Goal: Task Accomplishment & Management: Manage account settings

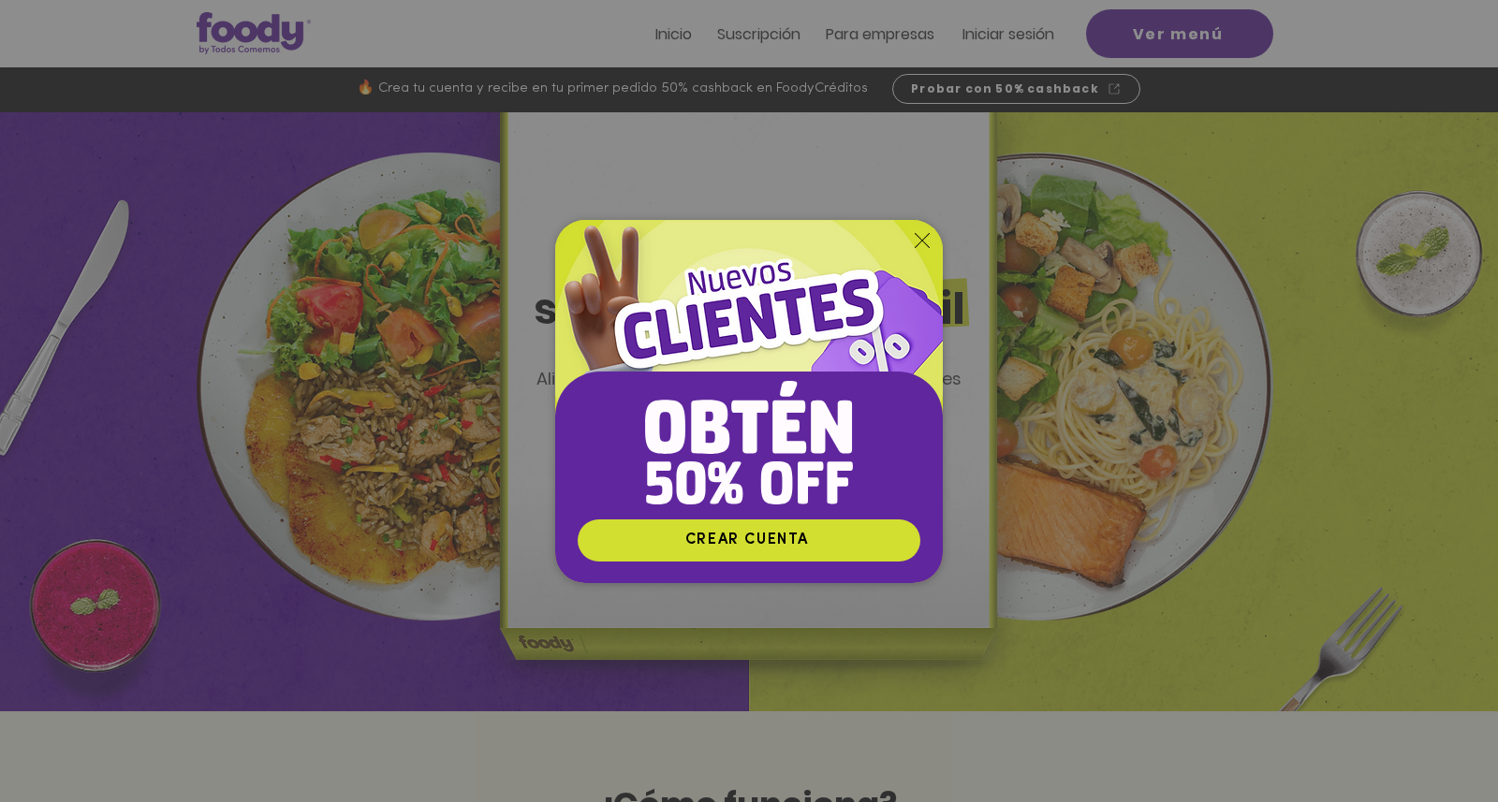
click at [918, 235] on icon "Volver al sitio" at bounding box center [922, 240] width 15 height 15
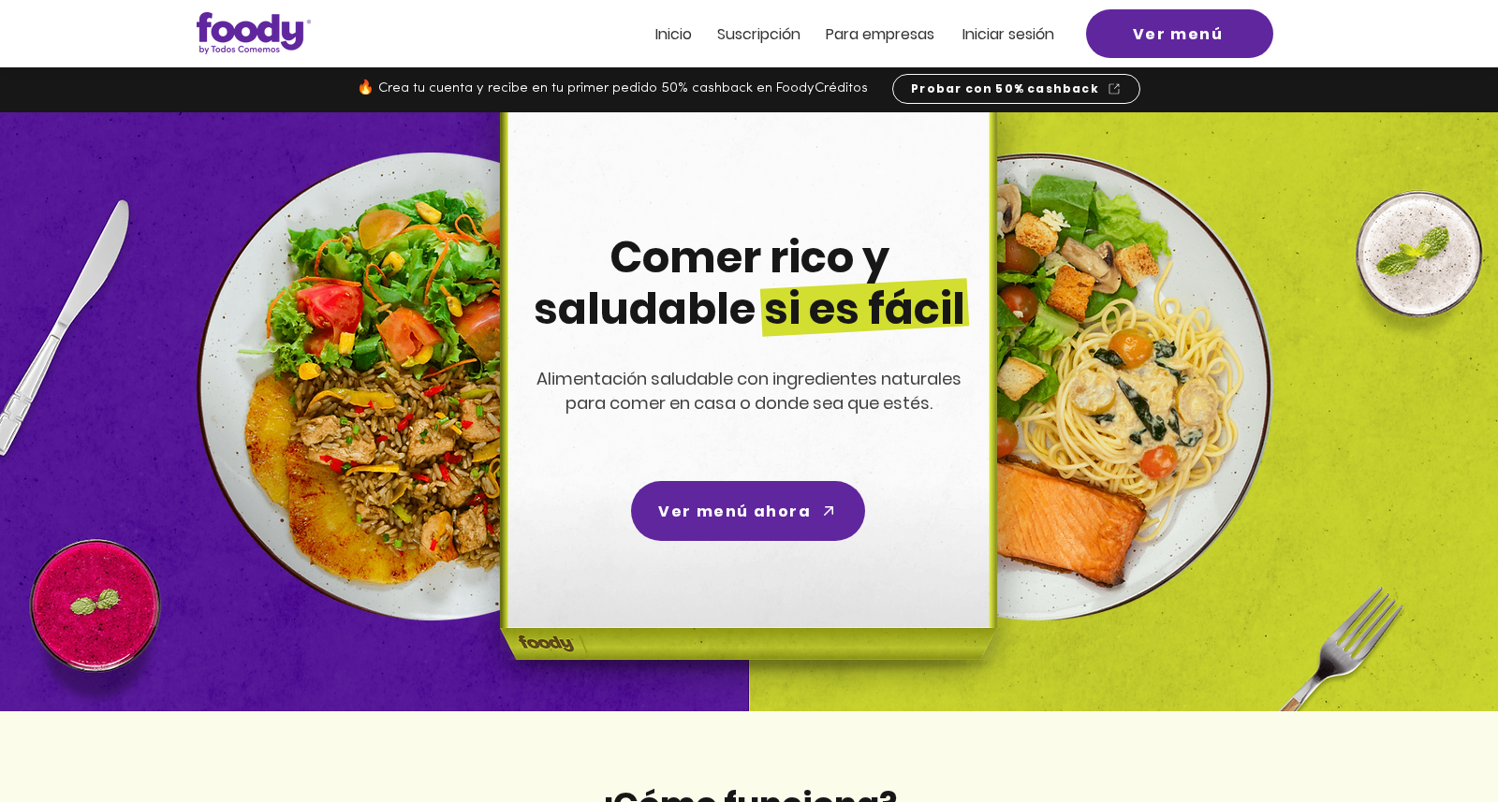
click at [1027, 37] on span "Iniciar sesión" at bounding box center [1008, 34] width 92 height 22
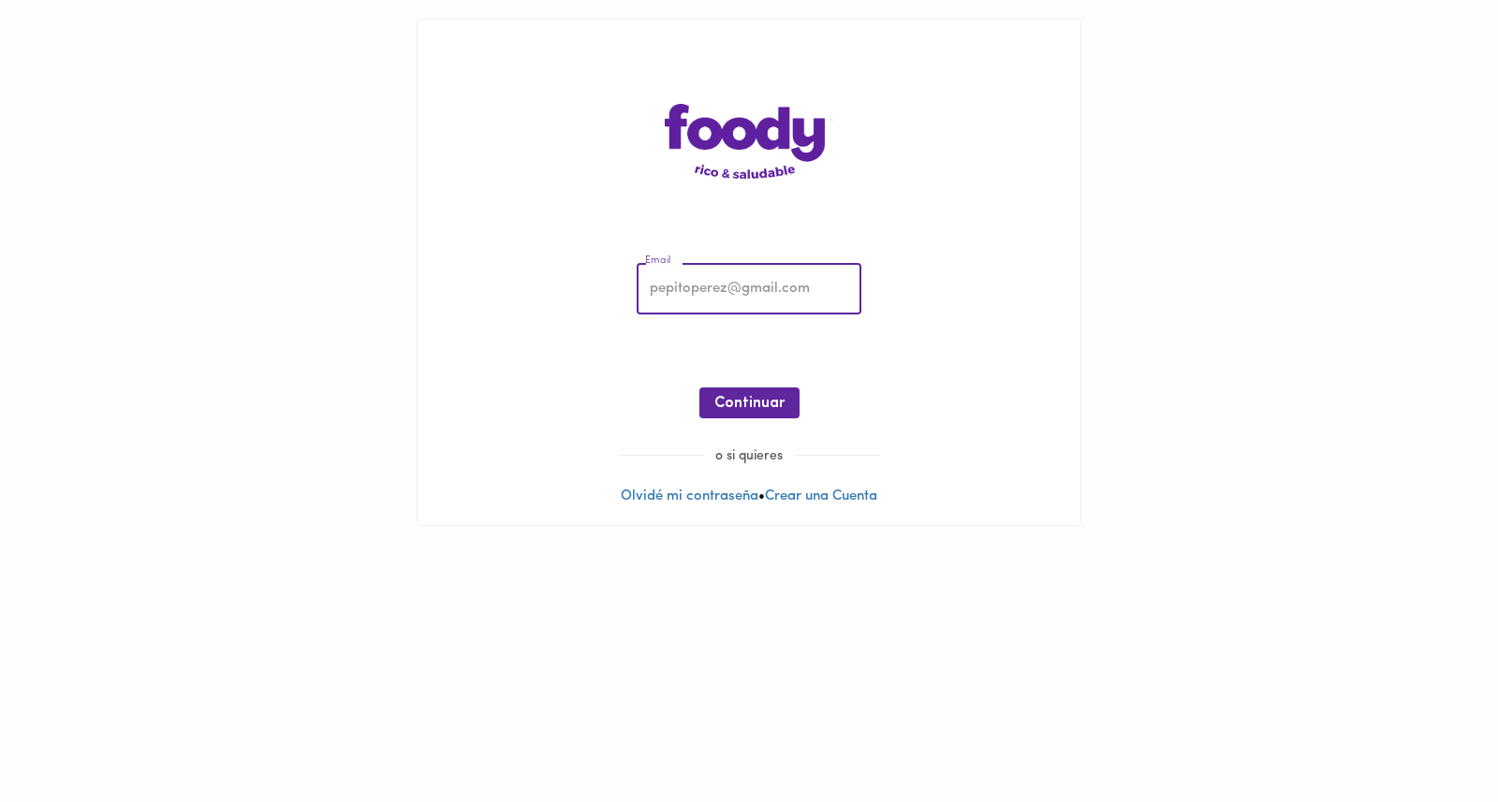
type input "[EMAIL_ADDRESS][DOMAIN_NAME]"
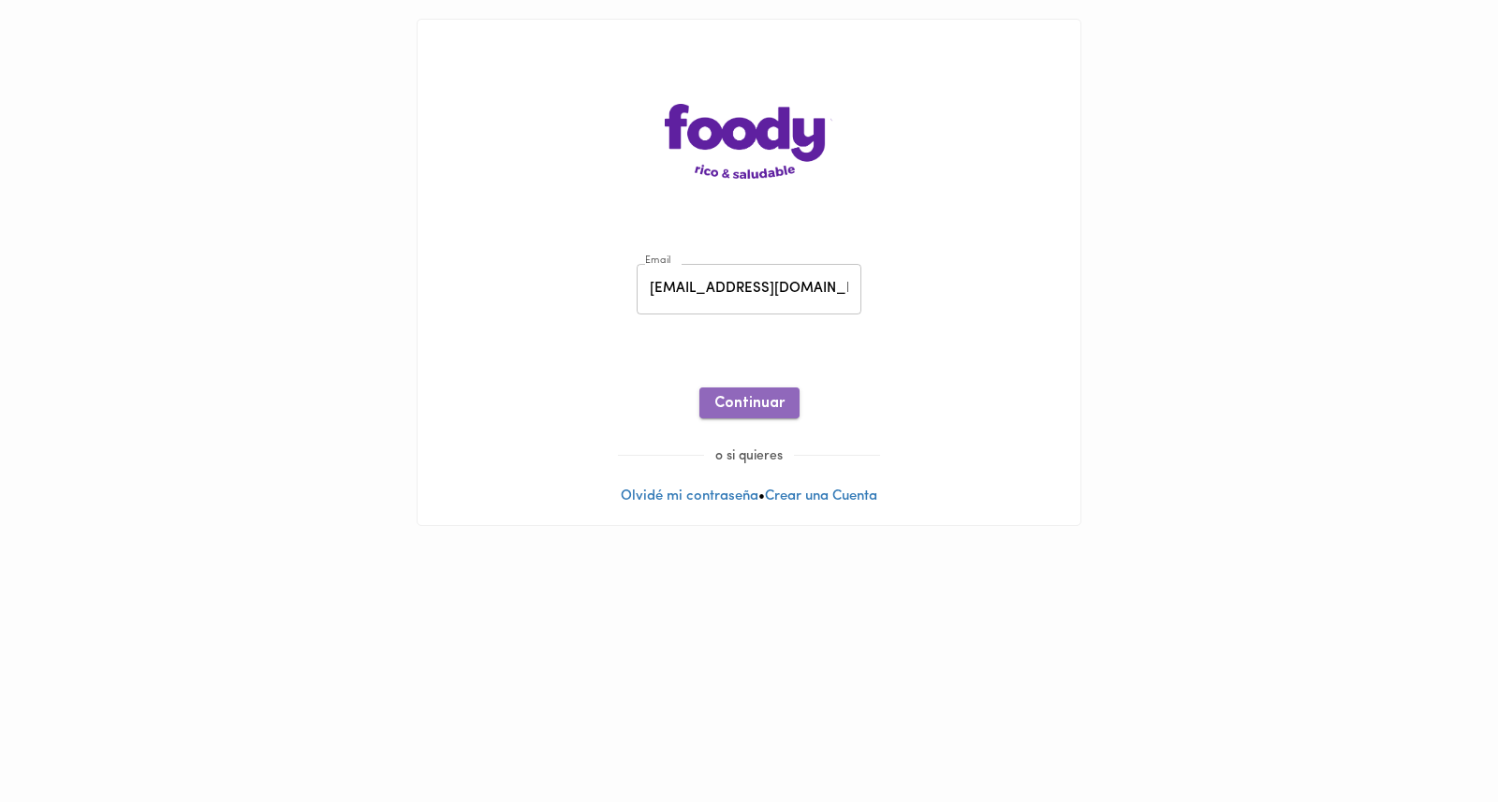
click at [764, 400] on span "Continuar" at bounding box center [749, 404] width 70 height 18
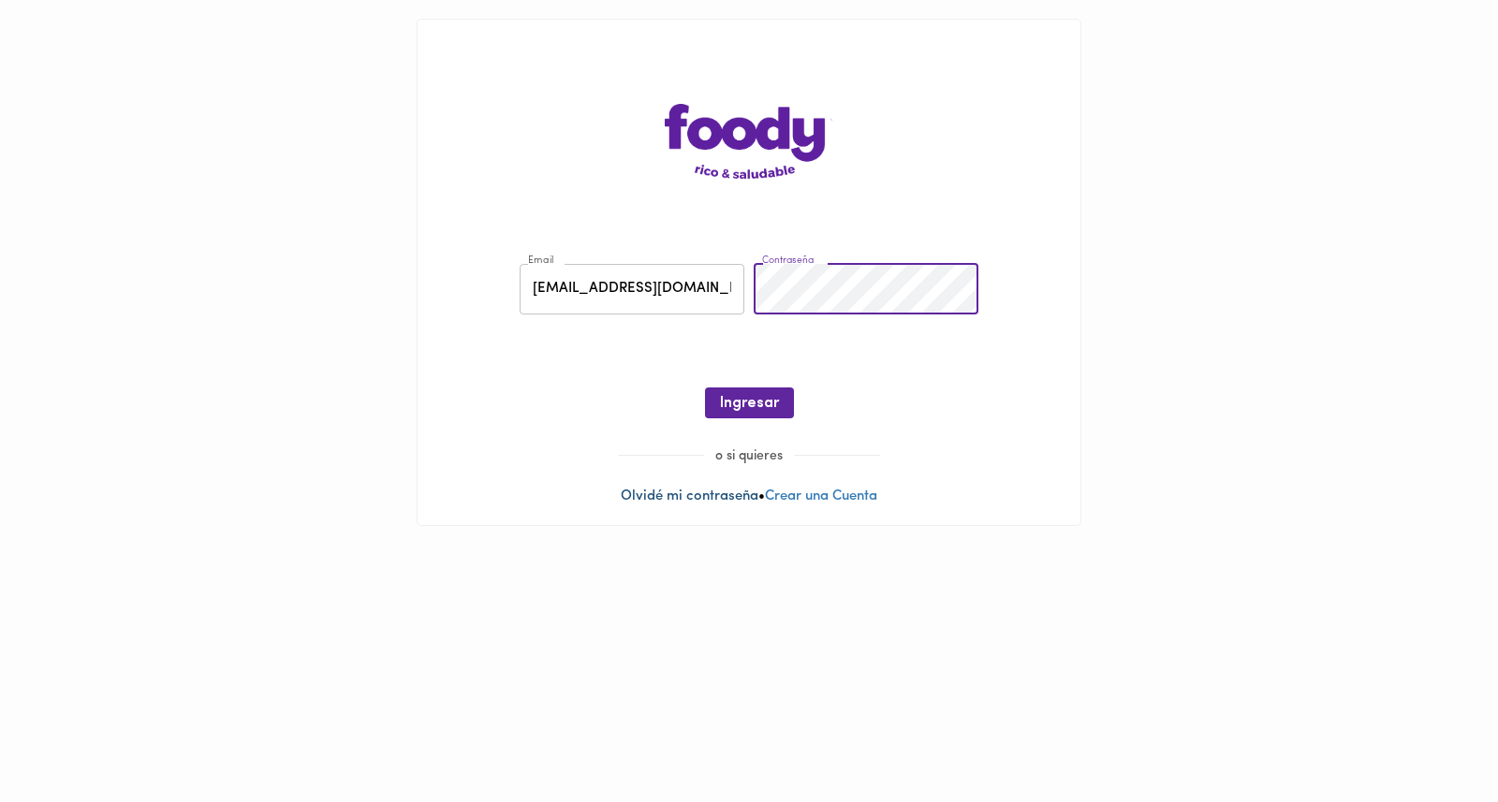
click at [705, 496] on link "Olvidé mi contraseña" at bounding box center [690, 497] width 138 height 14
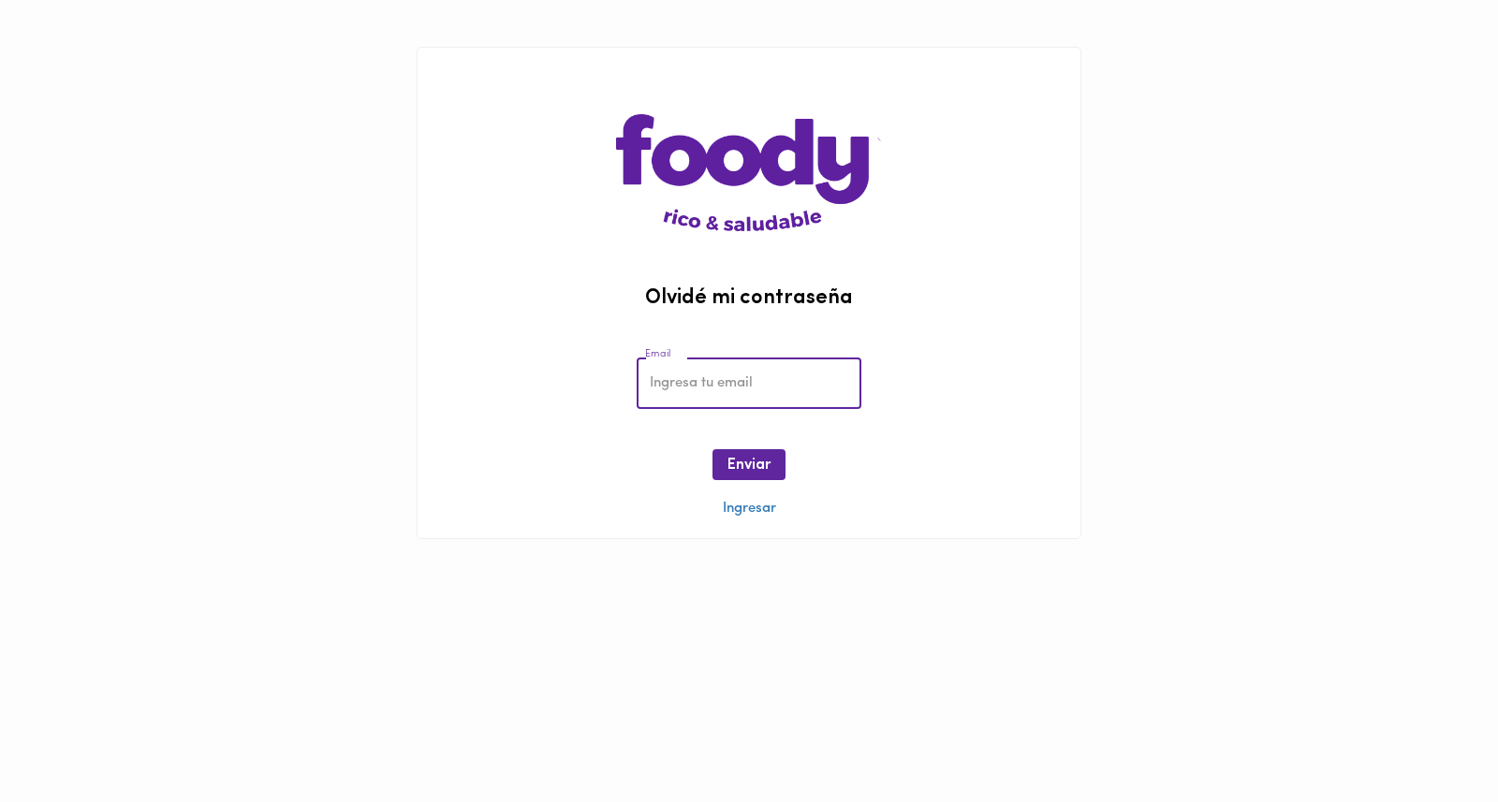
type input "[EMAIL_ADDRESS][DOMAIN_NAME]"
click at [748, 457] on span "Enviar" at bounding box center [748, 466] width 43 height 18
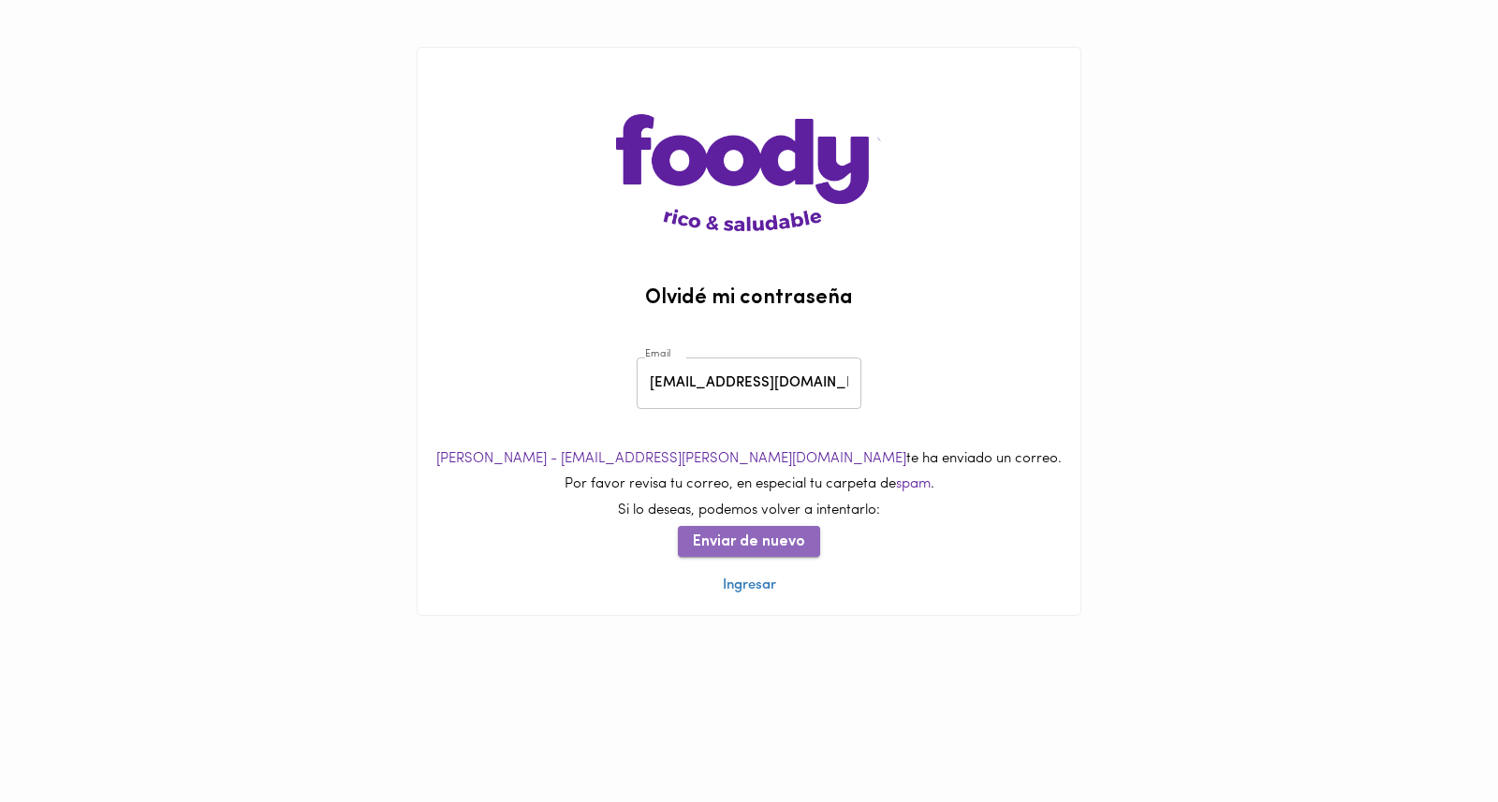
click at [763, 547] on span "Enviar de nuevo" at bounding box center [749, 543] width 112 height 18
